Goal: Information Seeking & Learning: Learn about a topic

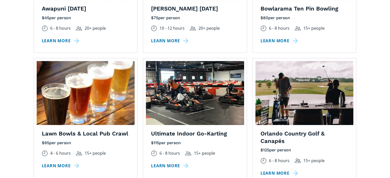
scroll to position [513, 0]
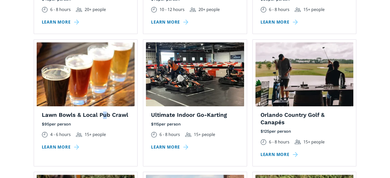
click at [104, 112] on h4 "Lawn Bowls & Local Pub Crawl" at bounding box center [86, 115] width 88 height 7
click at [107, 112] on h4 "Lawn Bowls & Local Pub Crawl" at bounding box center [86, 115] width 88 height 7
click at [49, 144] on link "Learn more" at bounding box center [61, 147] width 39 height 7
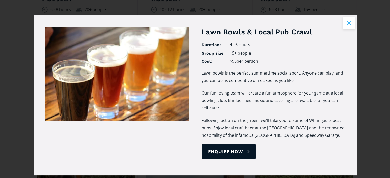
click at [349, 22] on button "Close modal" at bounding box center [349, 23] width 13 height 13
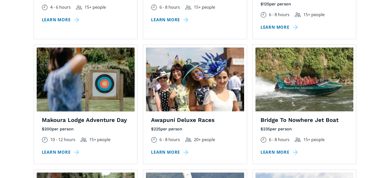
scroll to position [641, 0]
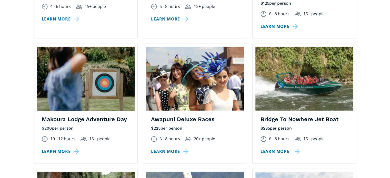
click at [283, 148] on link "Learn more" at bounding box center [279, 151] width 39 height 7
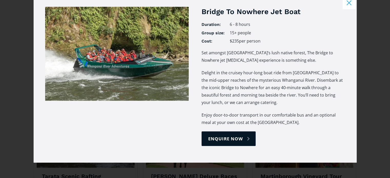
scroll to position [667, 0]
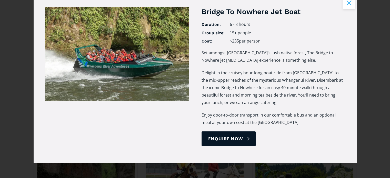
click at [347, 3] on button "Close modal" at bounding box center [349, 2] width 13 height 13
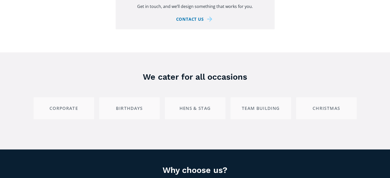
scroll to position [974, 0]
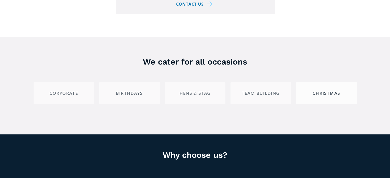
click at [322, 90] on div "Christmas" at bounding box center [326, 93] width 52 height 6
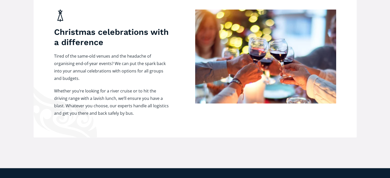
scroll to position [1077, 0]
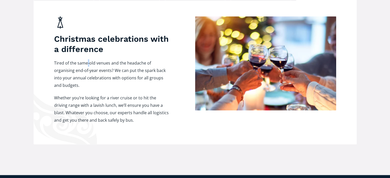
click at [87, 48] on div "Christmas celebrations with a difference Tired of the same-old venues and the h…" at bounding box center [111, 70] width 115 height 108
click at [89, 35] on h3 "Christmas celebrations with a difference" at bounding box center [111, 44] width 115 height 21
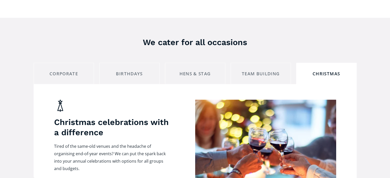
scroll to position [923, 0]
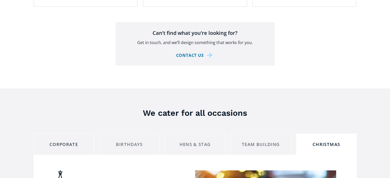
click at [64, 142] on div "Corporate" at bounding box center [64, 145] width 52 height 6
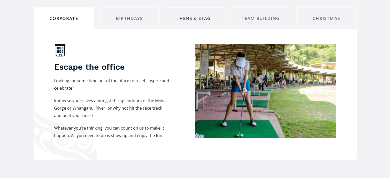
scroll to position [1051, 0]
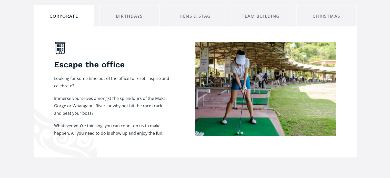
click at [123, 95] on p "Immerse yourselves amongst the splendours of the Mokai Gorge or Whanganui River…" at bounding box center [111, 106] width 115 height 22
click at [127, 122] on p "Whatever you’re thinking, you can count on us to make it happen. All you need t…" at bounding box center [111, 129] width 115 height 15
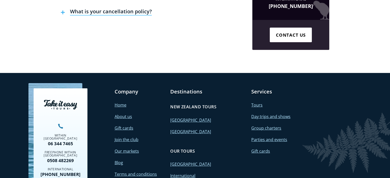
scroll to position [1590, 0]
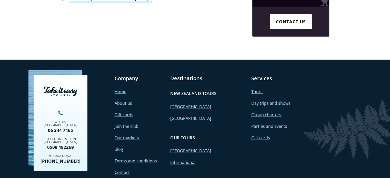
click at [265, 100] on link "Day trips and shows" at bounding box center [270, 103] width 39 height 6
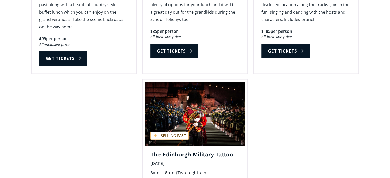
scroll to position [743, 0]
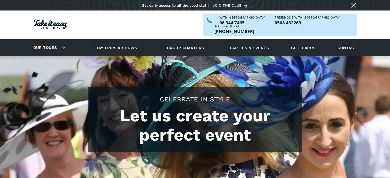
scroll to position [1485, 0]
click at [259, 41] on link "Parties & events" at bounding box center [249, 48] width 44 height 14
click at [247, 41] on link "Parties & events" at bounding box center [249, 48] width 44 height 14
click at [239, 41] on link "Parties & events" at bounding box center [249, 48] width 44 height 14
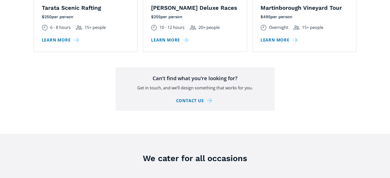
scroll to position [820, 0]
